Goal: Transaction & Acquisition: Purchase product/service

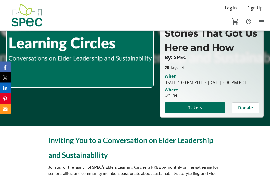
scroll to position [83, 0]
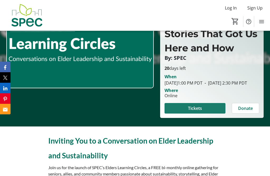
click at [199, 112] on span "Tickets" at bounding box center [195, 108] width 14 height 6
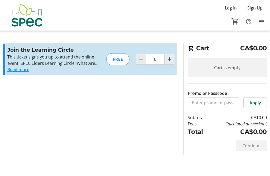
click at [170, 60] on mat-icon "Increment by one" at bounding box center [170, 59] width 6 height 6
type input "1"
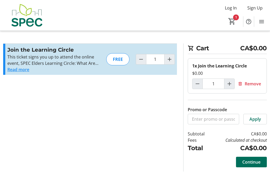
click at [253, 165] on span "Continue" at bounding box center [252, 162] width 18 height 6
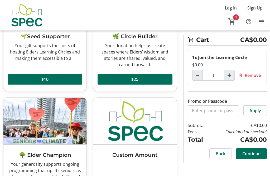
scroll to position [102, 0]
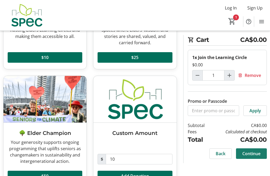
click at [253, 153] on span "Continue" at bounding box center [252, 154] width 18 height 6
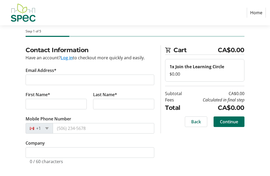
scroll to position [10, 0]
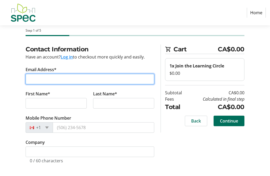
click at [43, 80] on input "Email Address*" at bounding box center [90, 79] width 129 height 11
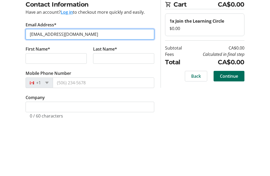
type input "[EMAIL_ADDRESS][DOMAIN_NAME]"
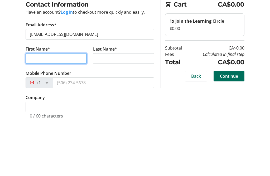
click at [46, 98] on input "First Name*" at bounding box center [56, 103] width 61 height 11
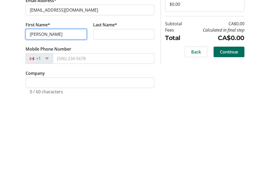
type input "[PERSON_NAME]"
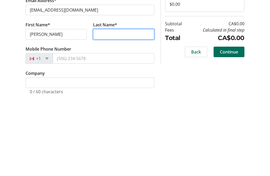
click at [107, 98] on input "Last Name*" at bounding box center [123, 103] width 61 height 11
type input "[PERSON_NAME]"
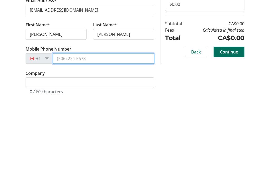
click at [67, 122] on input "Mobile Phone Number" at bounding box center [104, 127] width 102 height 11
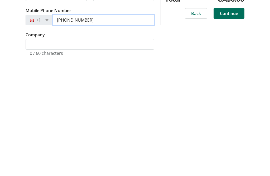
type input "[PHONE_NUMBER]"
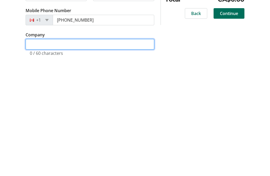
click at [44, 147] on input "Company" at bounding box center [90, 152] width 129 height 11
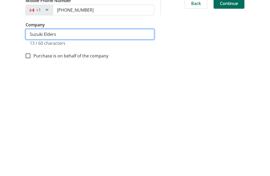
scroll to position [23, 0]
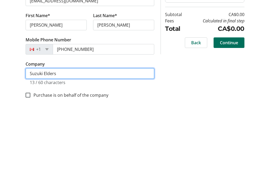
type input "Suzuki Elders"
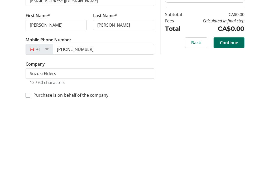
click at [231, 105] on span "Continue" at bounding box center [229, 108] width 18 height 6
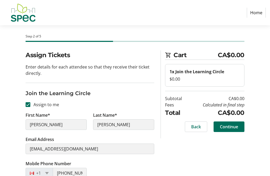
scroll to position [4, 0]
click at [231, 129] on span "Continue" at bounding box center [229, 127] width 18 height 6
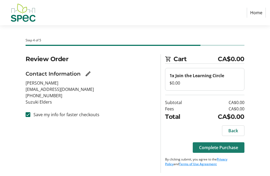
click at [221, 149] on span "Complete Purchase" at bounding box center [218, 148] width 39 height 6
